Goal: Task Accomplishment & Management: Use online tool/utility

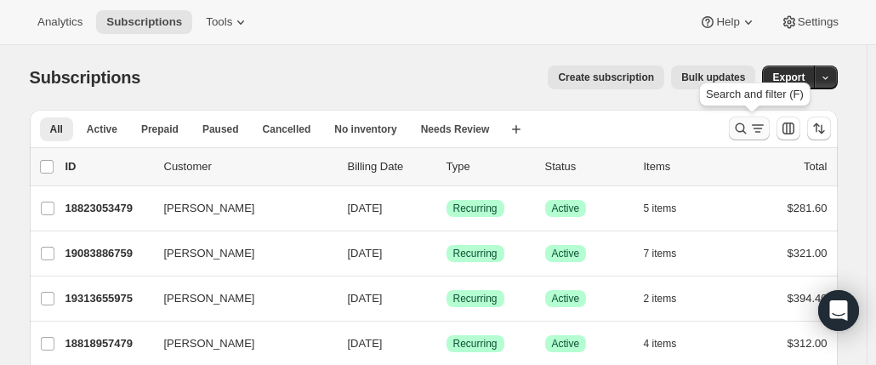
click at [738, 122] on icon "Search and filter results" at bounding box center [740, 128] width 17 height 17
click at [738, 123] on icon "Search and filter results" at bounding box center [740, 128] width 17 height 17
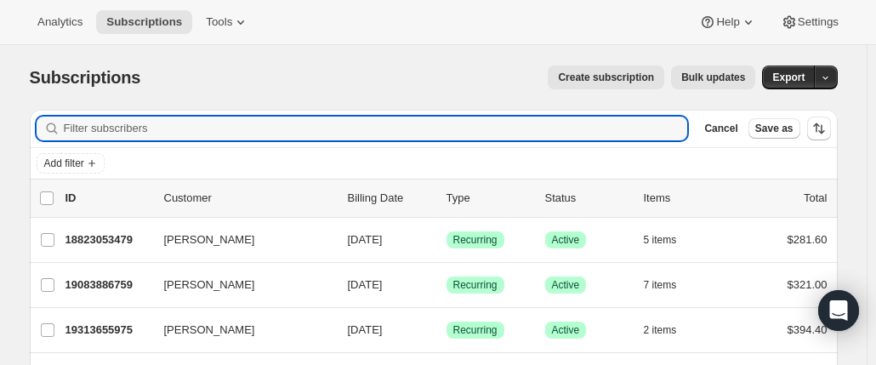
click at [611, 83] on span "Create subscription" at bounding box center [606, 78] width 96 height 14
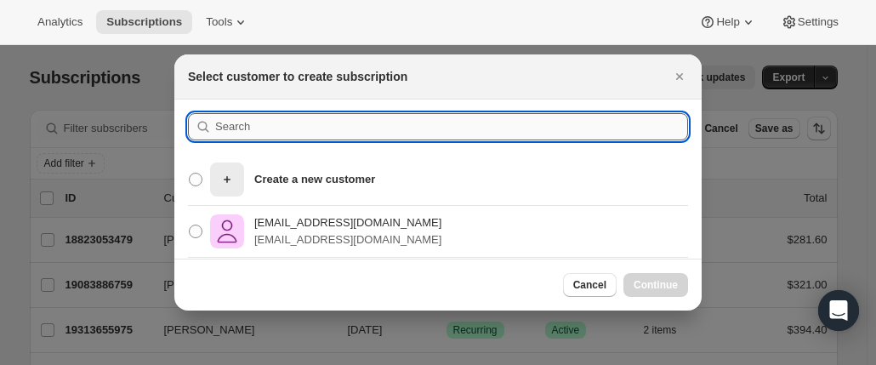
click at [386, 114] on input ":rop:" at bounding box center [451, 126] width 473 height 27
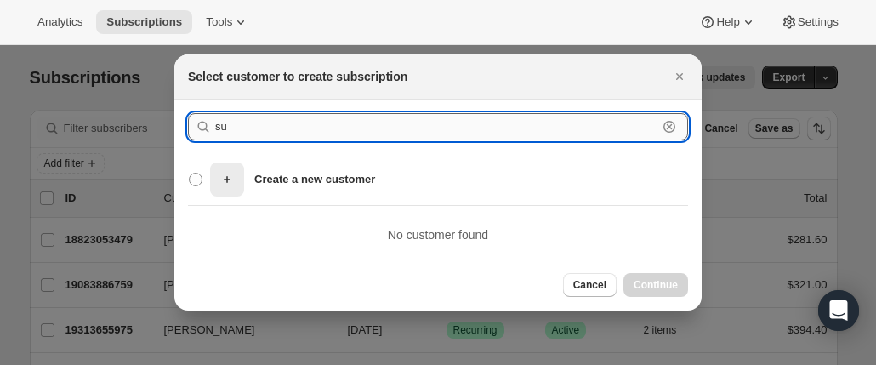
type input "s"
